Goal: Navigation & Orientation: Find specific page/section

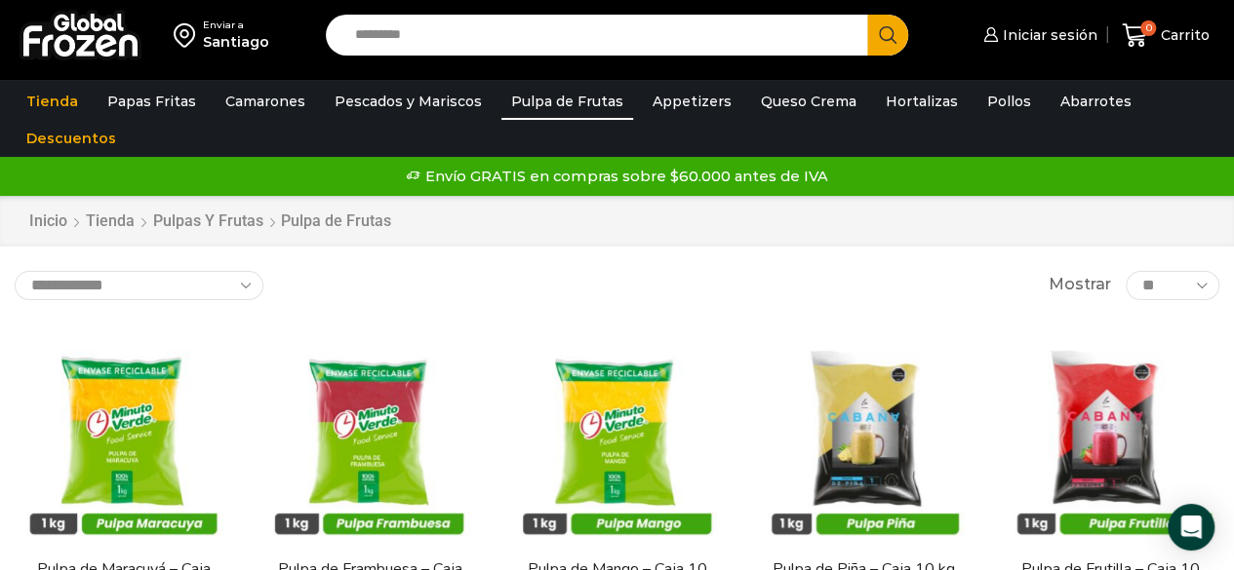
drag, startPoint x: 1230, startPoint y: 54, endPoint x: 1225, endPoint y: 147, distance: 93.7
click at [1225, 147] on div "Enviar a Santiago Search input Search Iniciar sesión *" at bounding box center [617, 98] width 1234 height 196
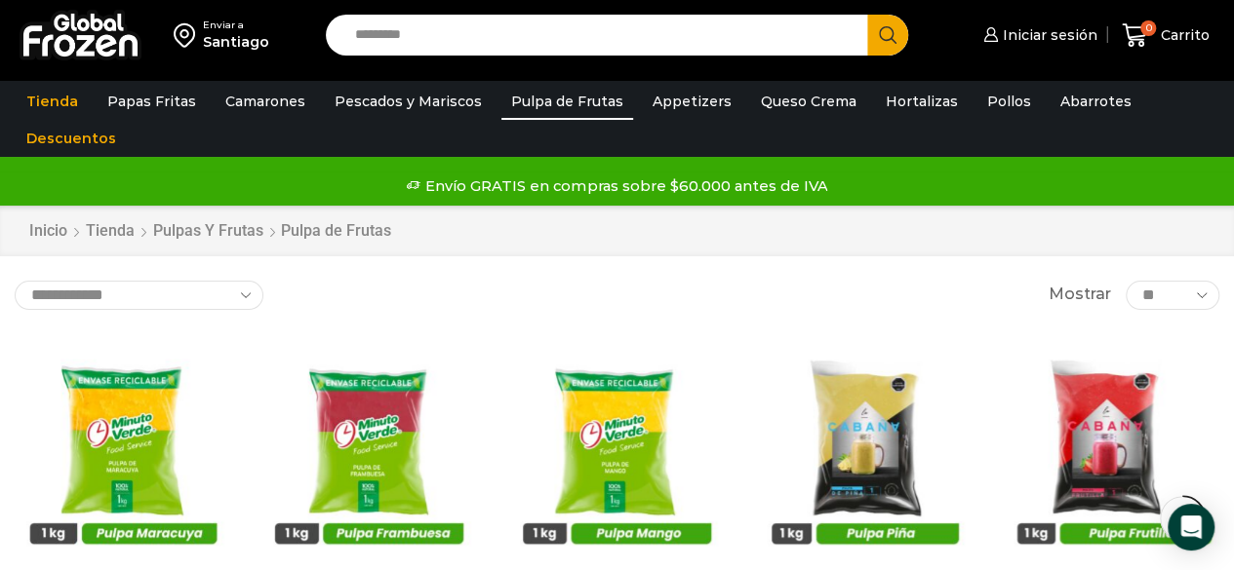
scroll to position [314, 0]
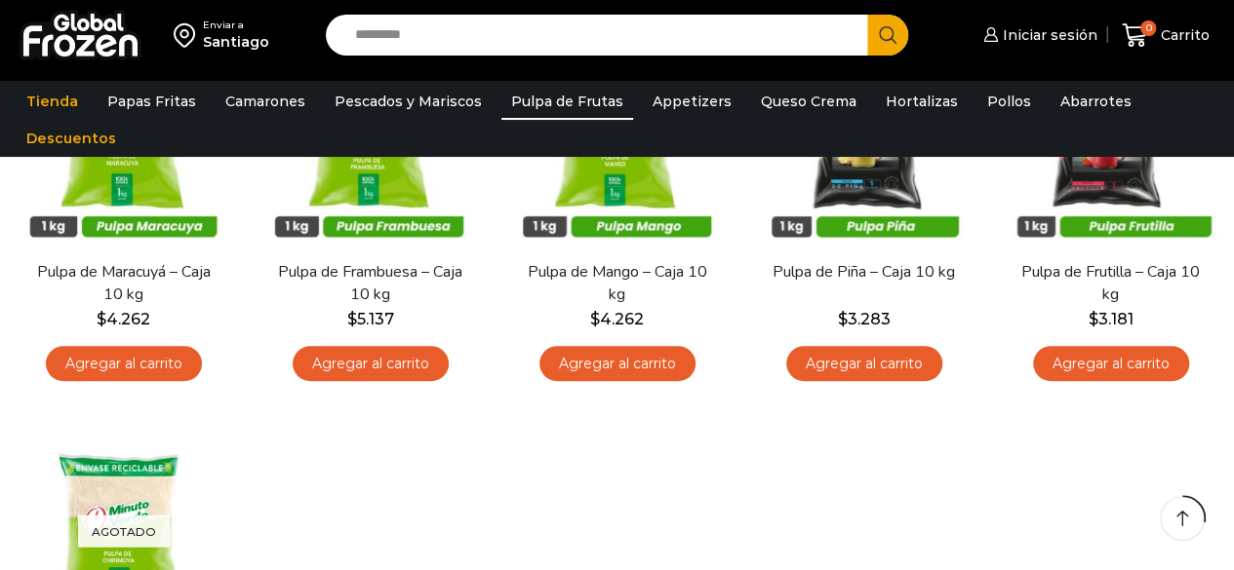
scroll to position [314, 0]
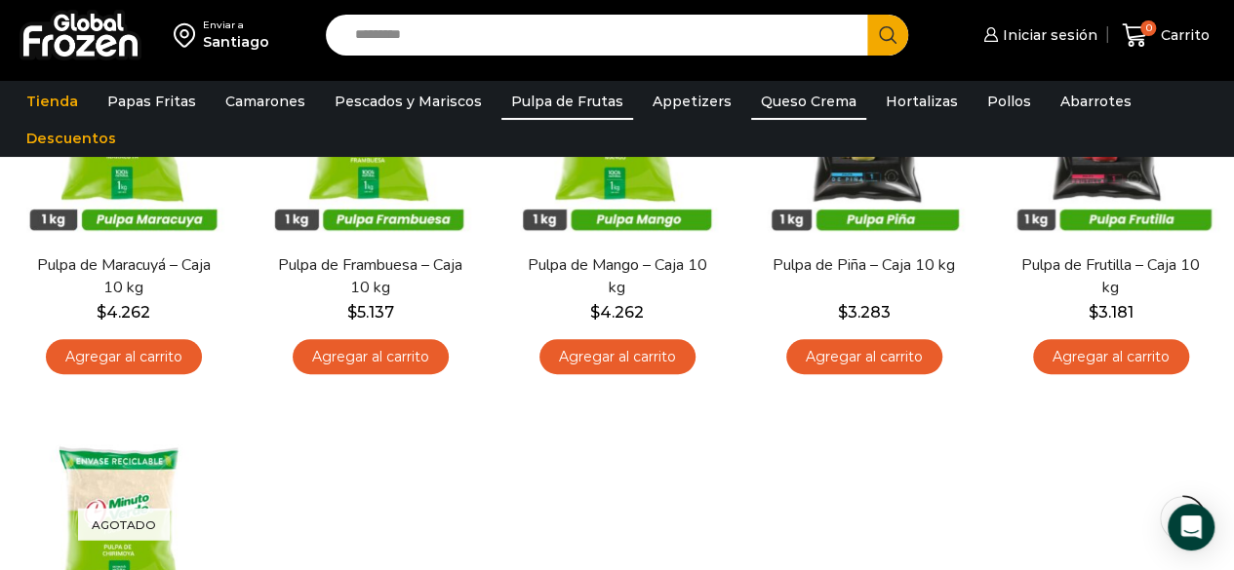
click at [794, 106] on link "Queso Crema" at bounding box center [808, 101] width 115 height 37
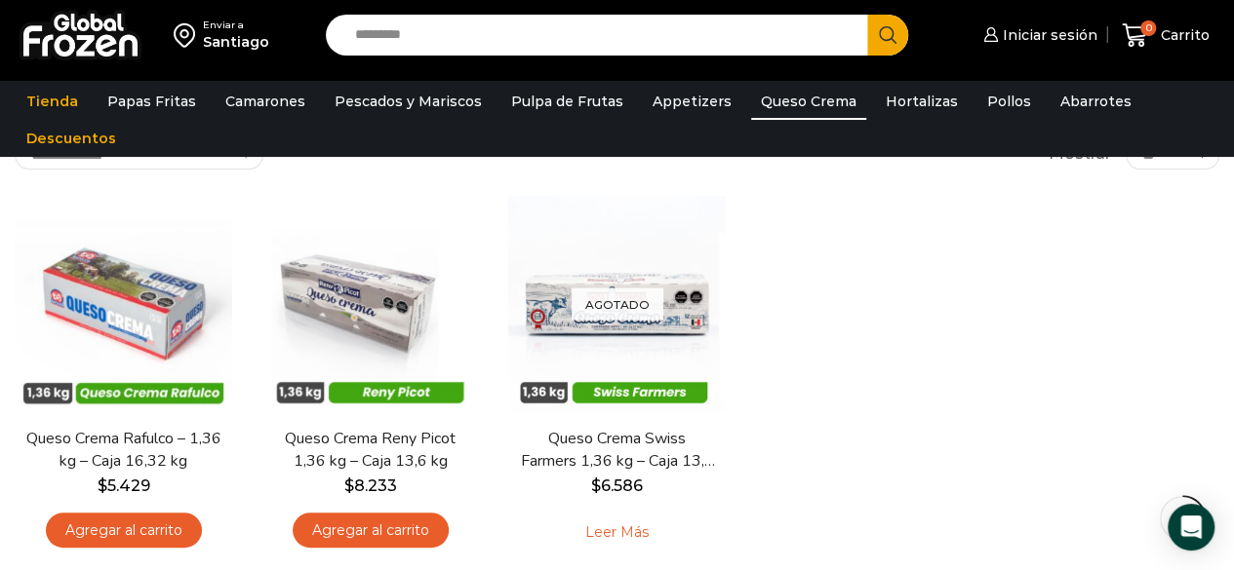
scroll to position [143, 0]
